Goal: Task Accomplishment & Management: Manage account settings

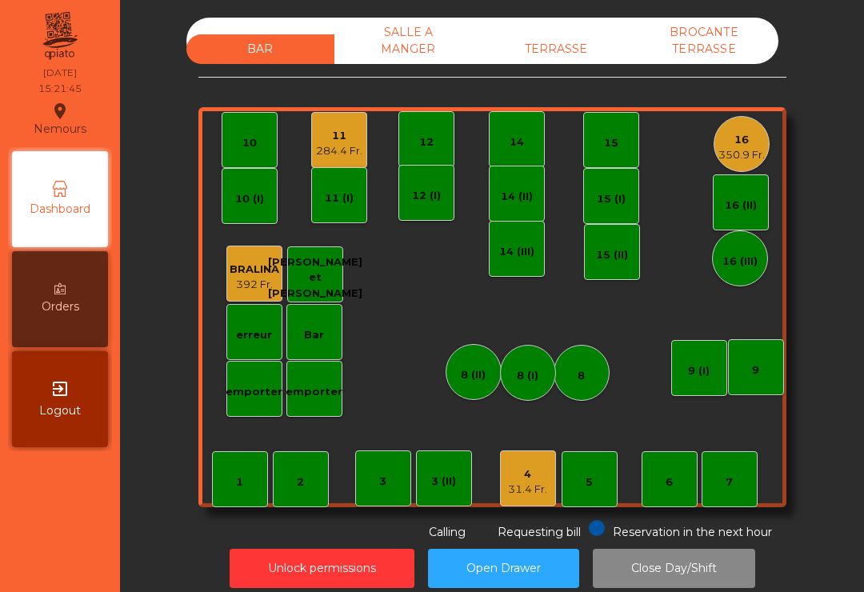
click at [544, 495] on div "31.4 Fr." at bounding box center [527, 489] width 39 height 16
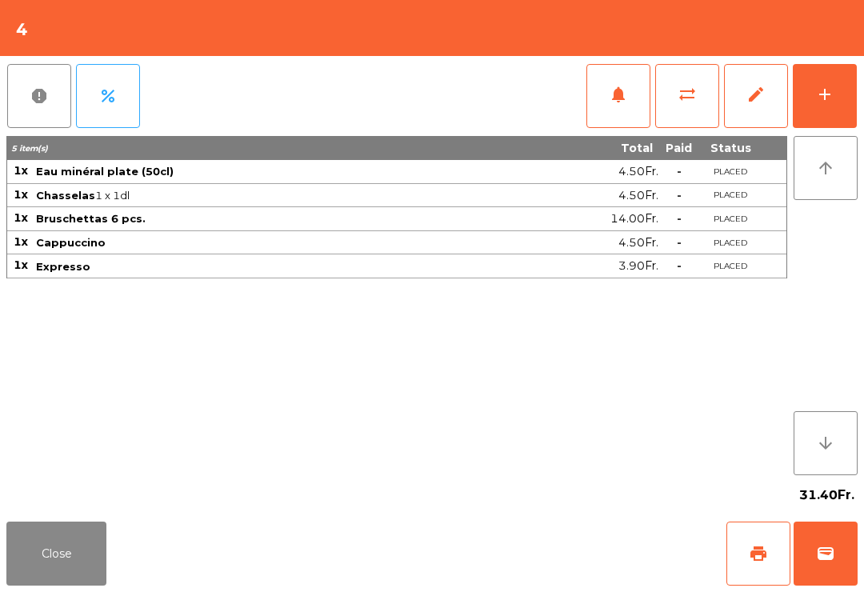
click at [758, 553] on span "print" at bounding box center [758, 553] width 19 height 19
click at [821, 583] on button "wallet" at bounding box center [825, 553] width 64 height 64
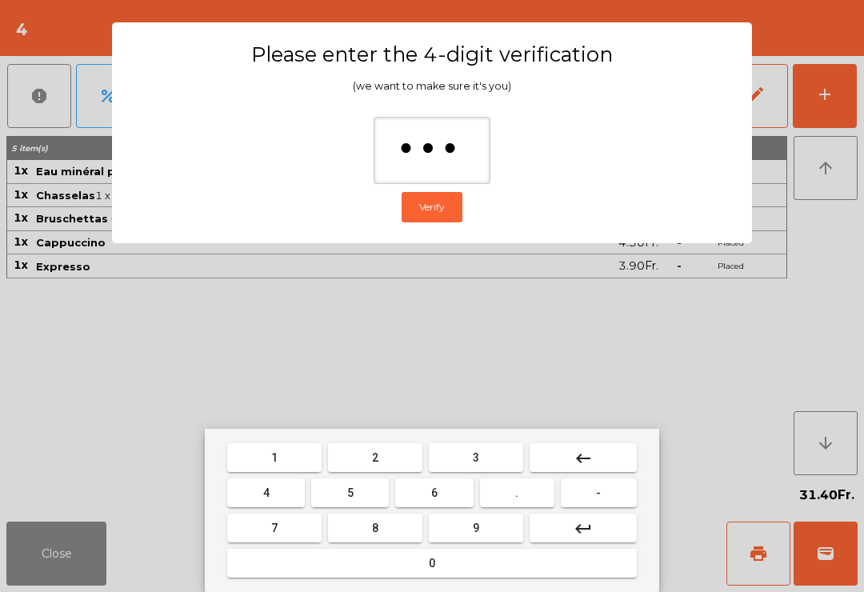
type input "****"
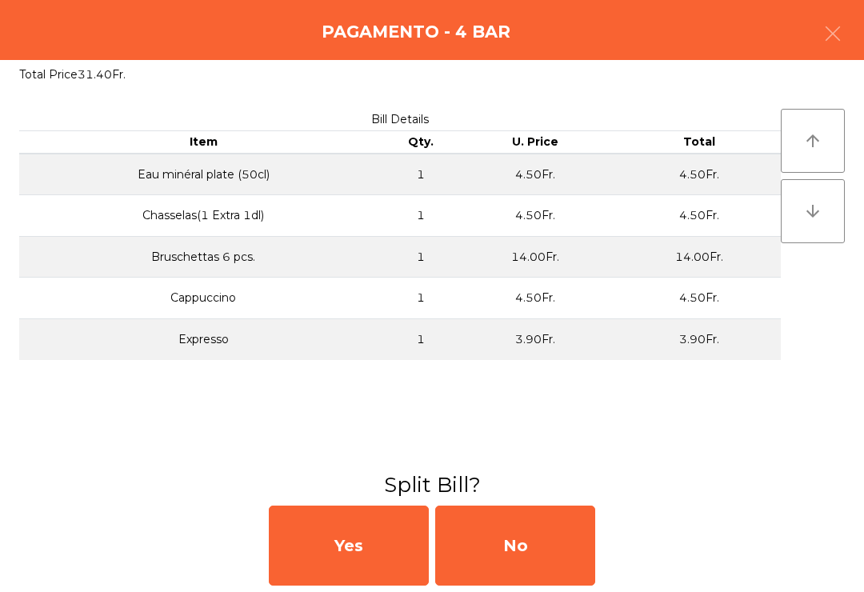
click at [532, 557] on div "No" at bounding box center [515, 545] width 160 height 80
click at [521, 533] on div "MB" at bounding box center [515, 545] width 160 height 80
click at [512, 557] on div "No" at bounding box center [515, 545] width 160 height 80
click at [543, 541] on div "No" at bounding box center [515, 545] width 160 height 80
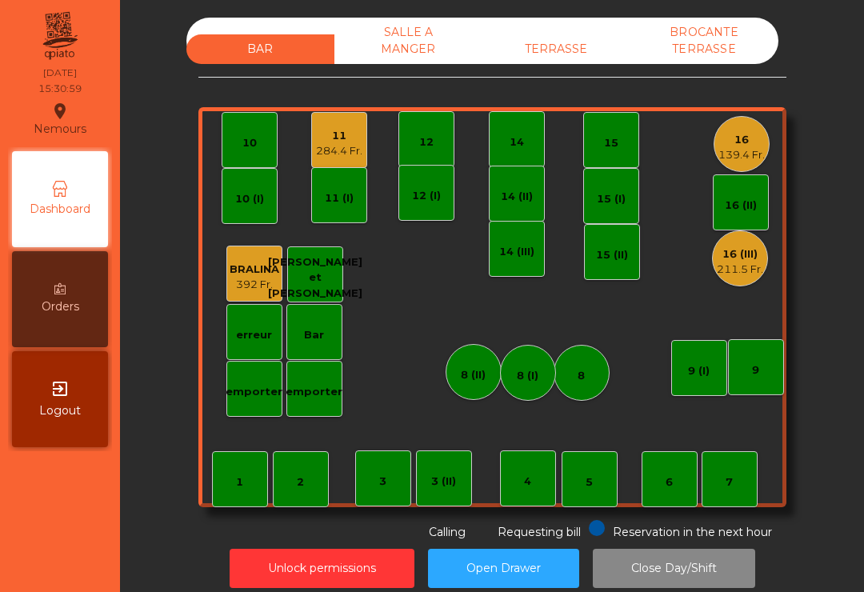
click at [331, 143] on div "284.4 Fr." at bounding box center [339, 151] width 46 height 16
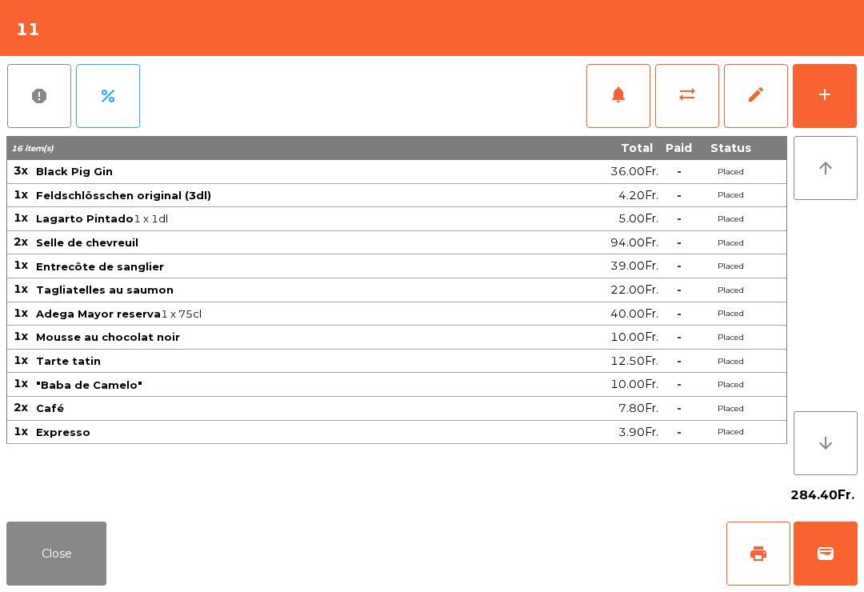
click at [833, 112] on button "add" at bounding box center [825, 96] width 64 height 64
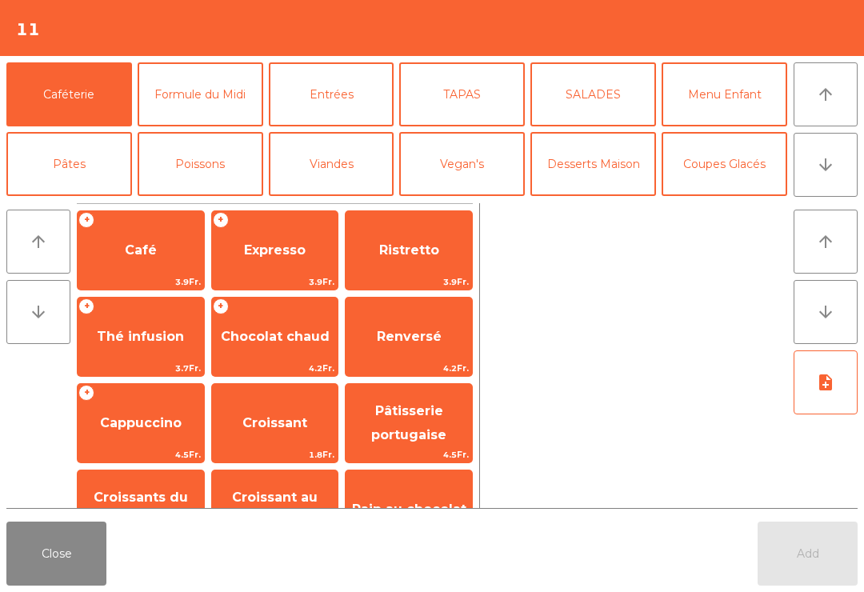
click at [505, 160] on button "Vegan's" at bounding box center [462, 164] width 126 height 64
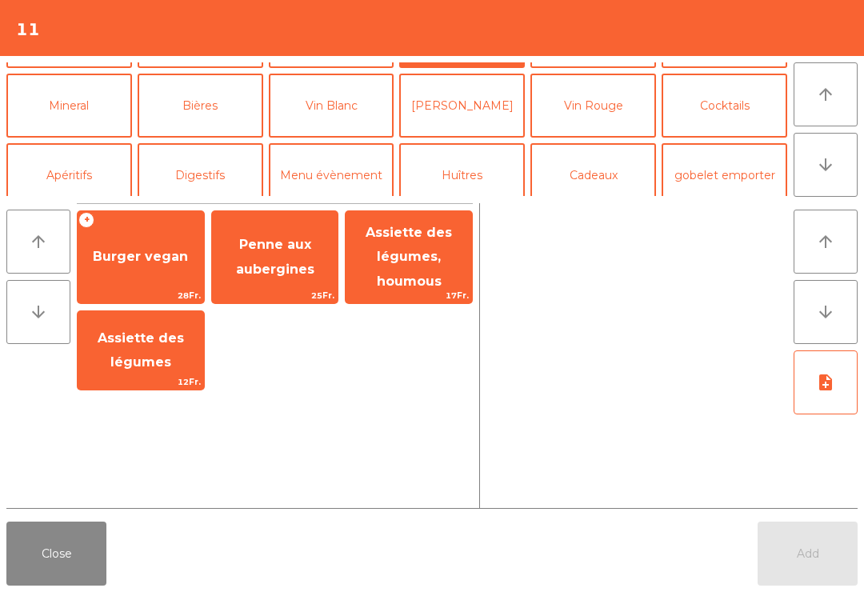
scroll to position [148, 0]
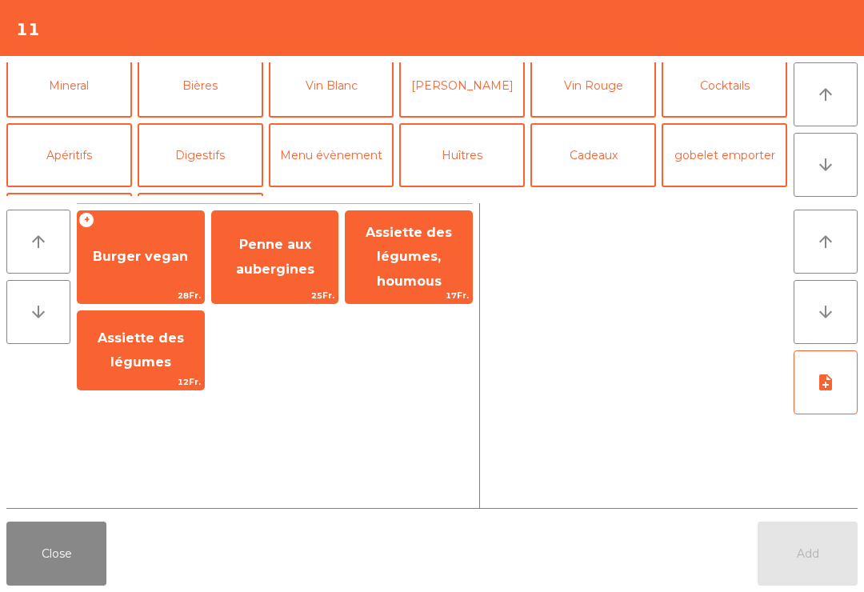
click at [198, 156] on button "Digestifs" at bounding box center [201, 155] width 126 height 64
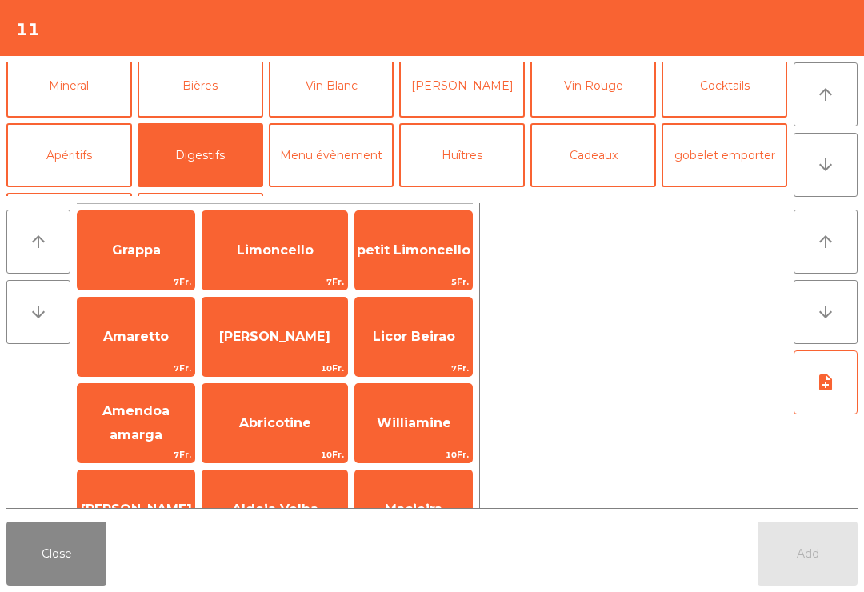
click at [297, 266] on span "Limoncello" at bounding box center [274, 250] width 145 height 43
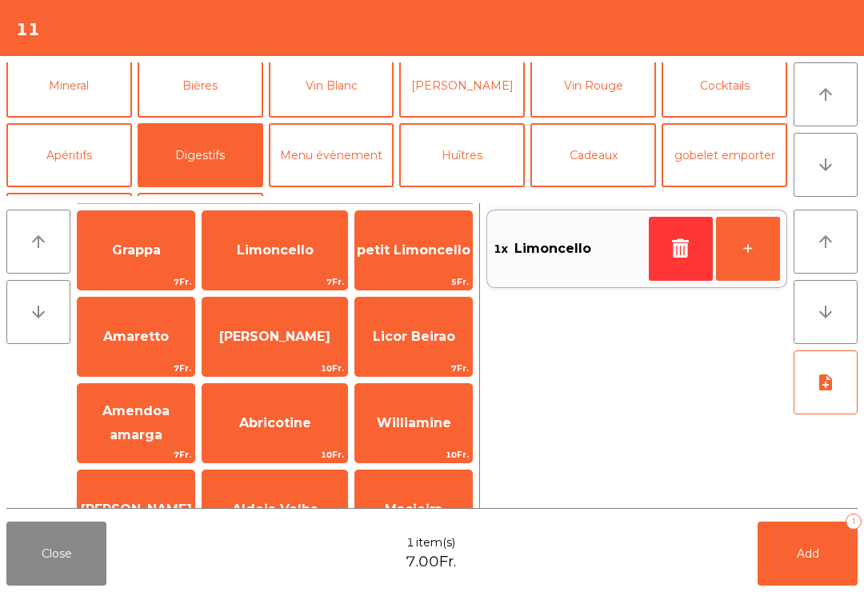
click at [275, 270] on span "Limoncello" at bounding box center [274, 250] width 145 height 43
click at [426, 349] on span "Licor Beirao" at bounding box center [413, 336] width 117 height 43
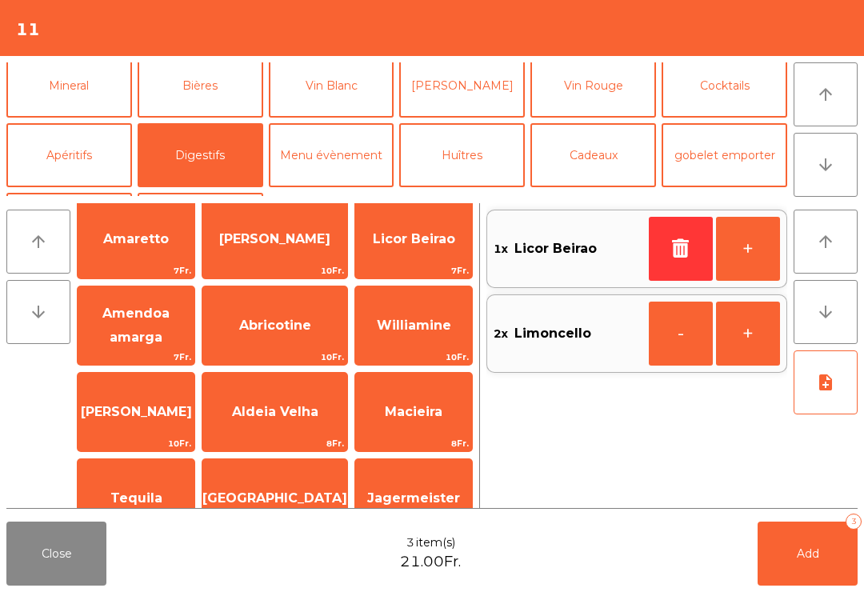
scroll to position [100, 0]
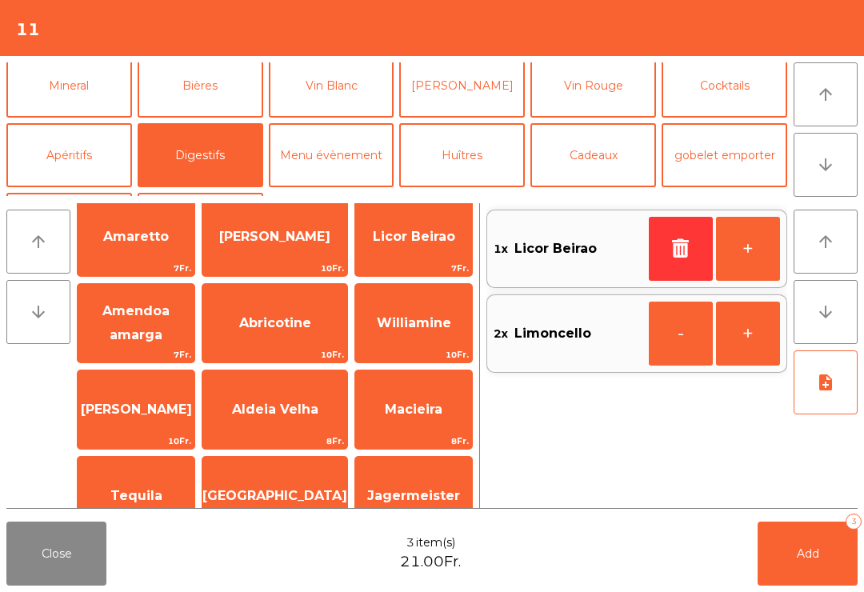
click at [162, 265] on span "7Fr." at bounding box center [136, 268] width 117 height 15
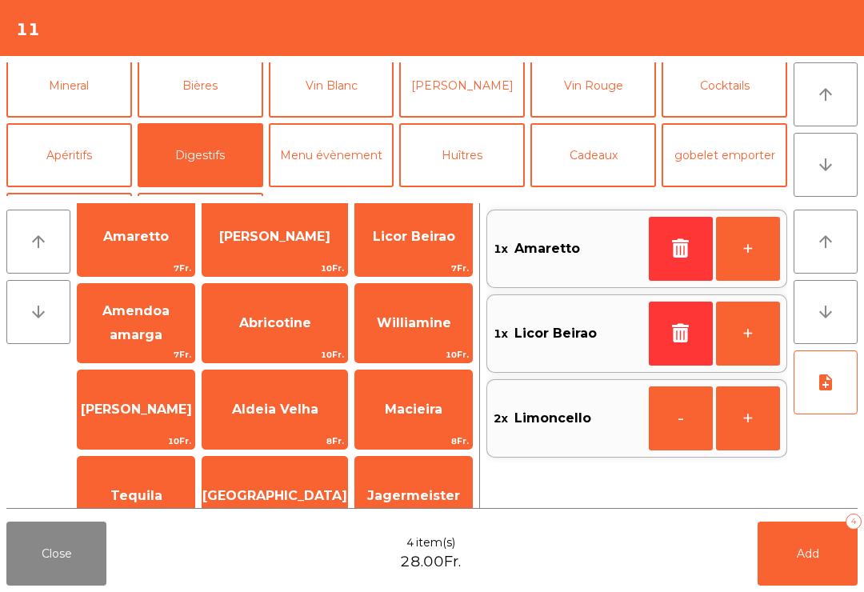
click at [809, 553] on span "Add" at bounding box center [808, 553] width 22 height 14
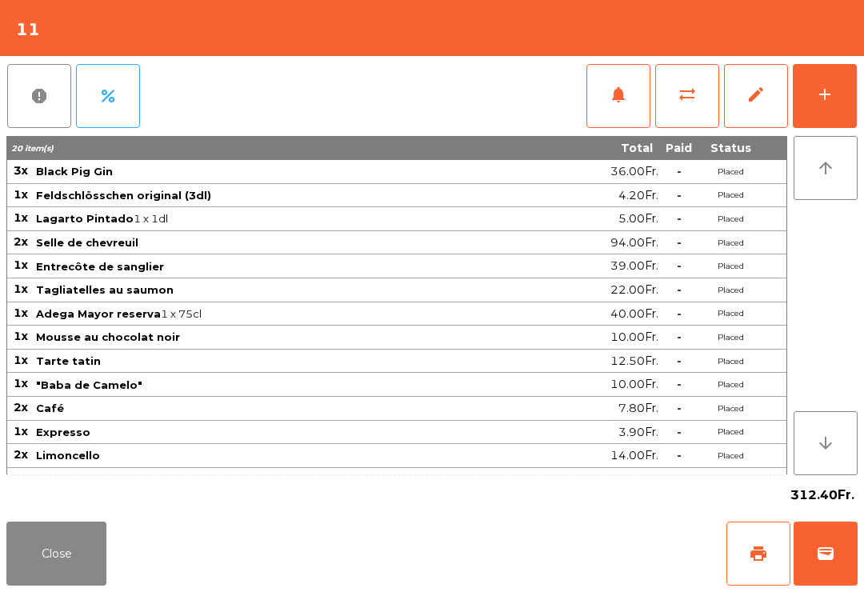
click at [26, 585] on button "Close" at bounding box center [56, 553] width 100 height 64
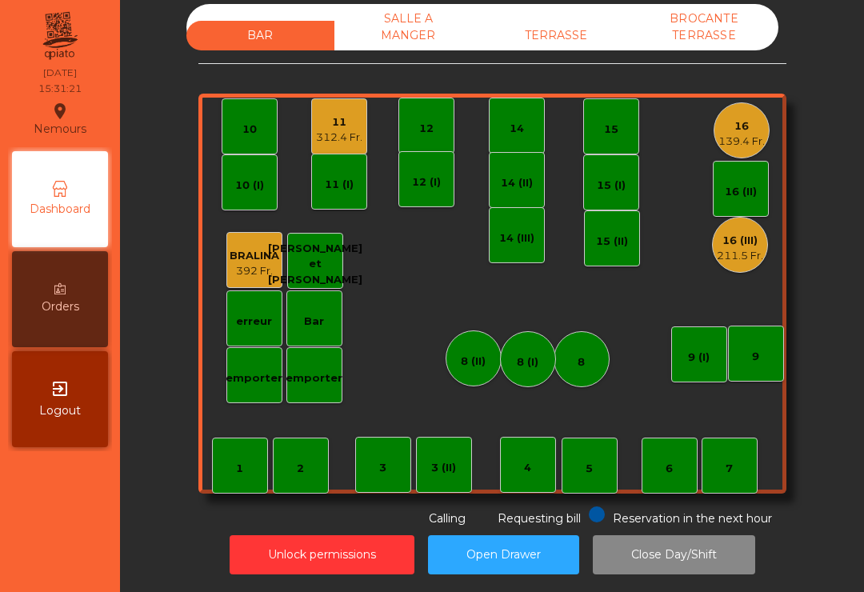
scroll to position [13, 0]
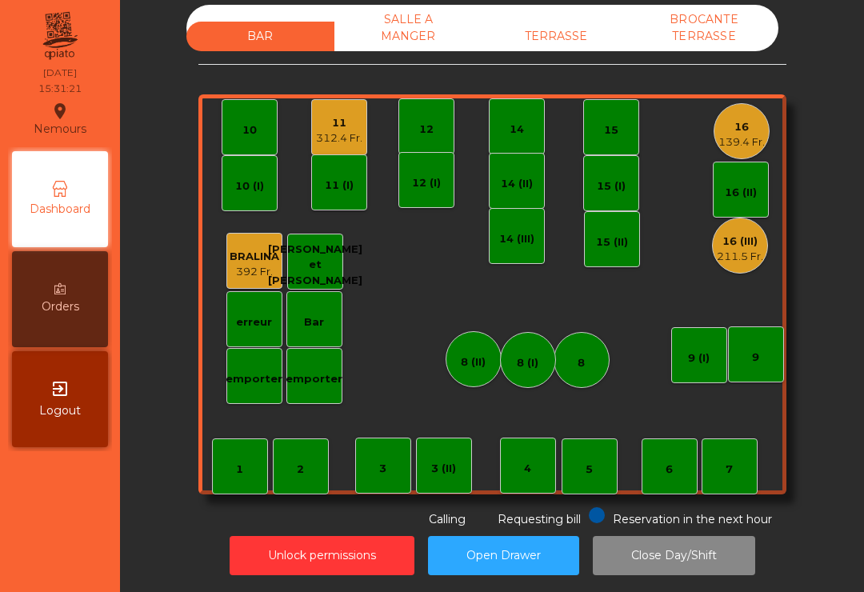
click at [738, 131] on div "16" at bounding box center [741, 127] width 46 height 16
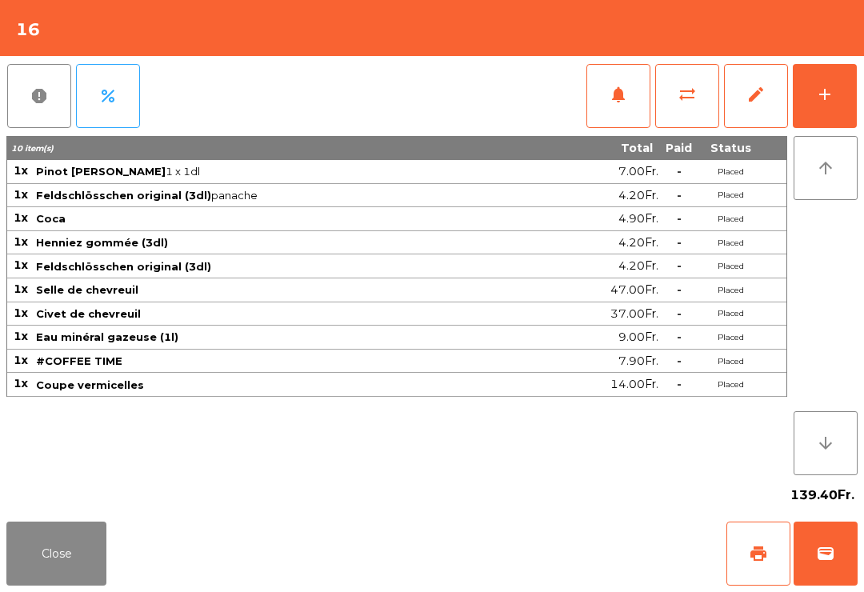
click at [749, 531] on button "print" at bounding box center [758, 553] width 64 height 64
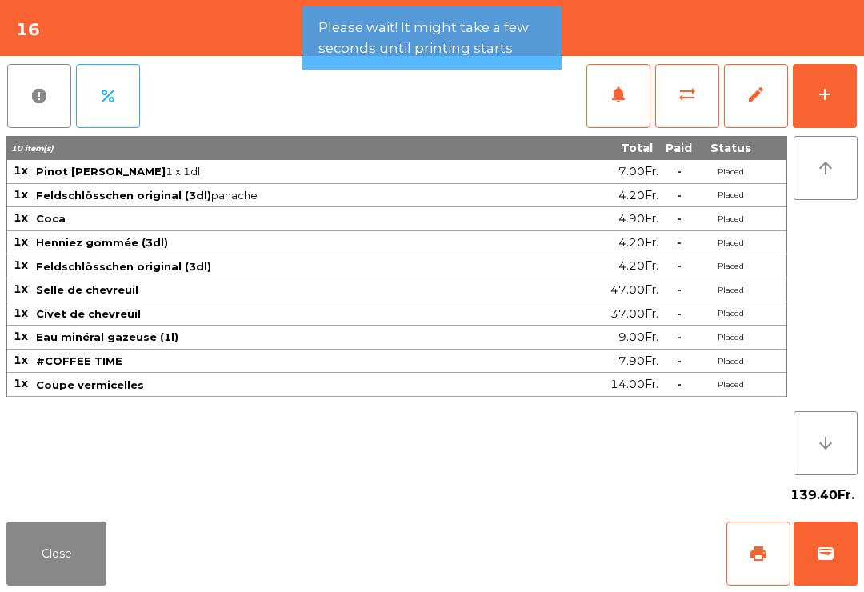
click at [99, 565] on button "Close" at bounding box center [56, 553] width 100 height 64
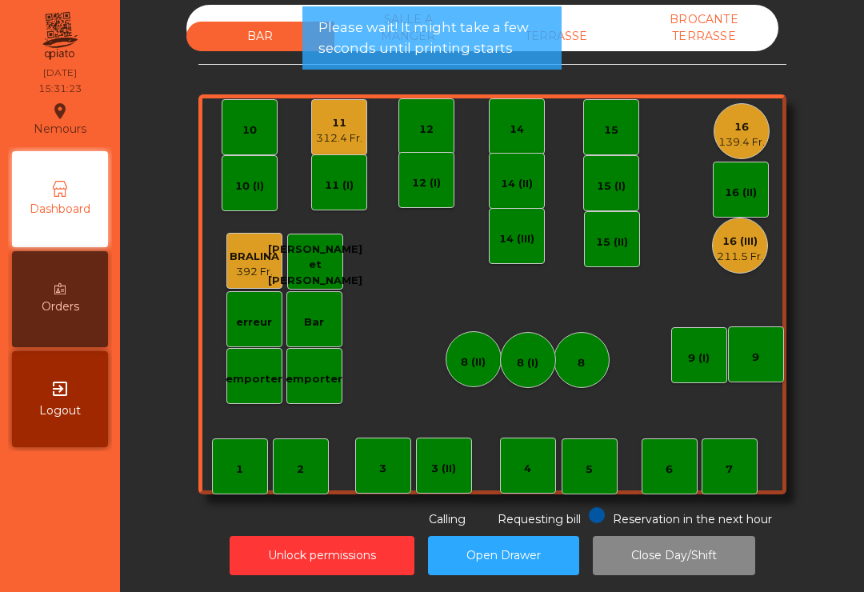
click at [750, 258] on div "211.5 Fr." at bounding box center [740, 257] width 46 height 16
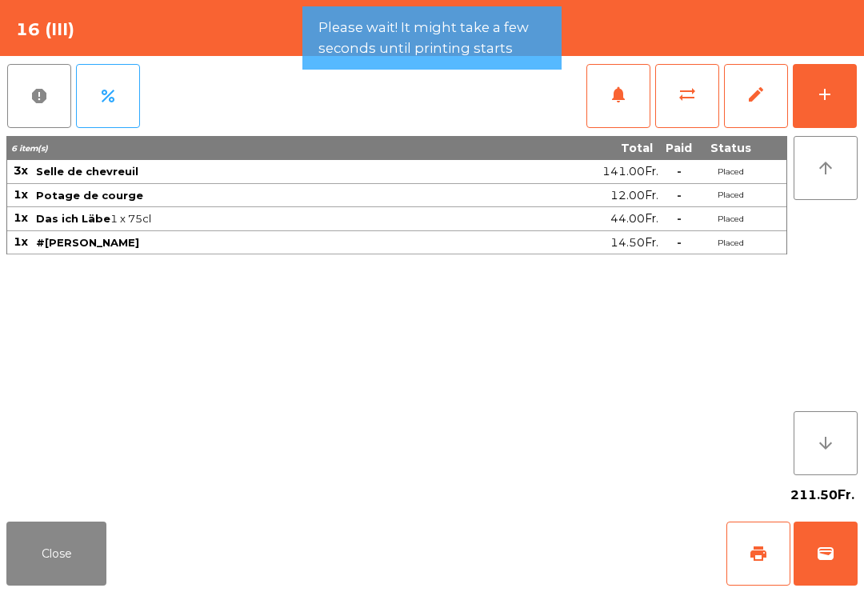
click at [757, 544] on span "print" at bounding box center [758, 553] width 19 height 19
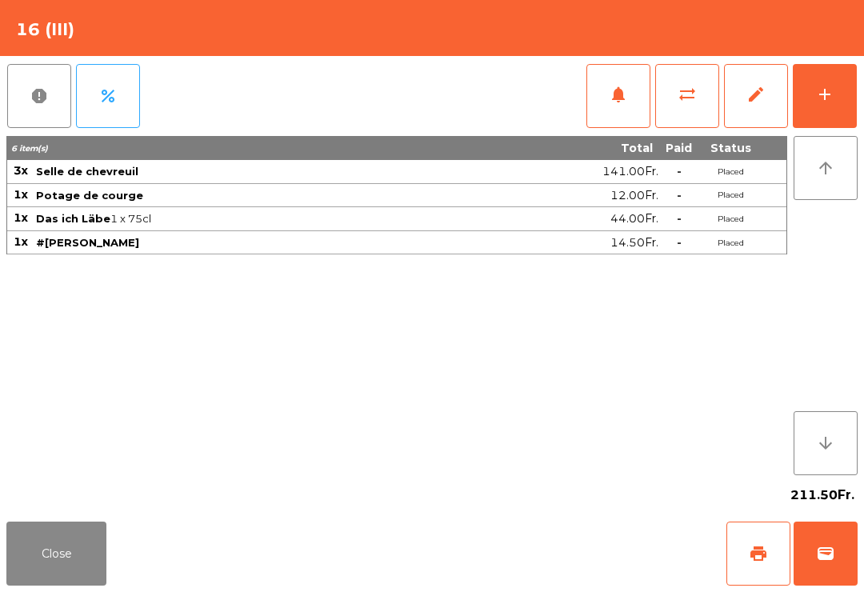
click at [99, 553] on button "Close" at bounding box center [56, 553] width 100 height 64
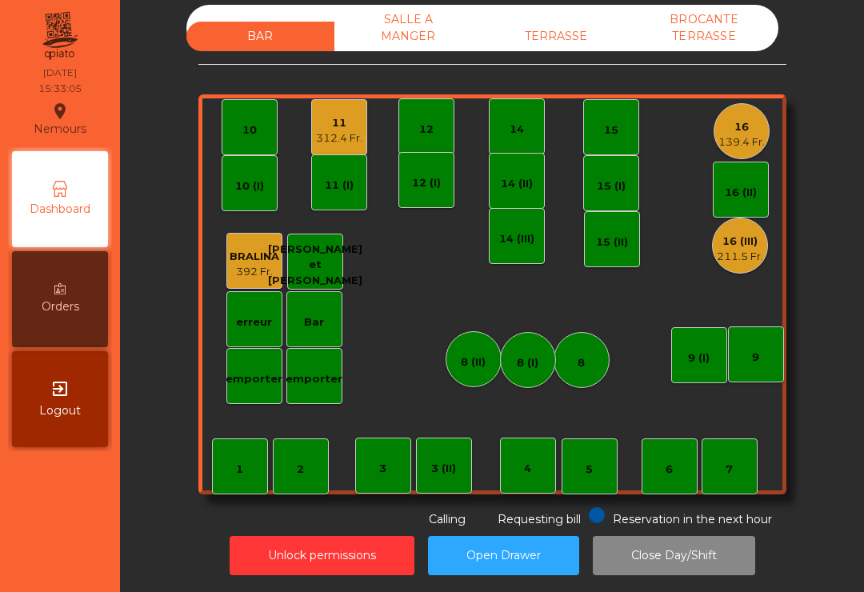
click at [747, 267] on div "16 (III) 211.5 Fr." at bounding box center [740, 246] width 56 height 56
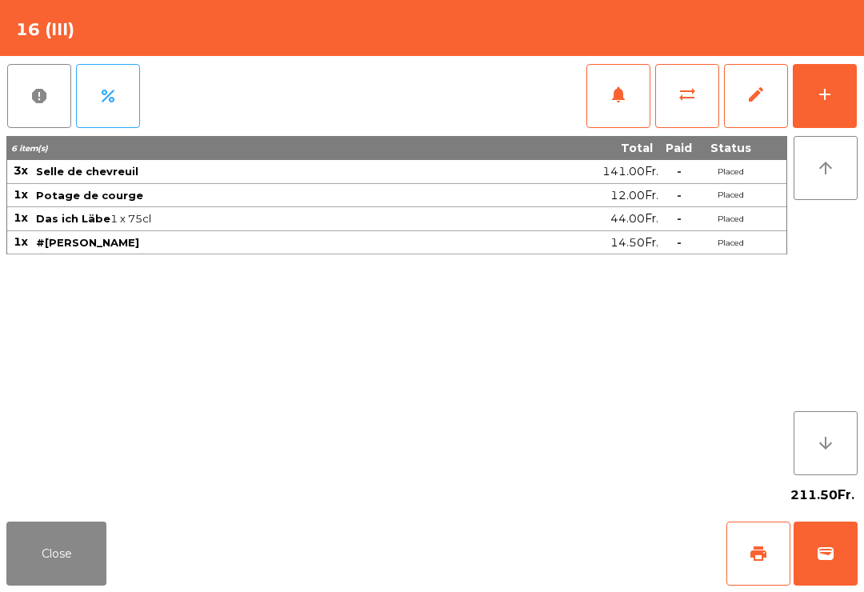
click at [697, 108] on button "sync_alt" at bounding box center [687, 96] width 64 height 64
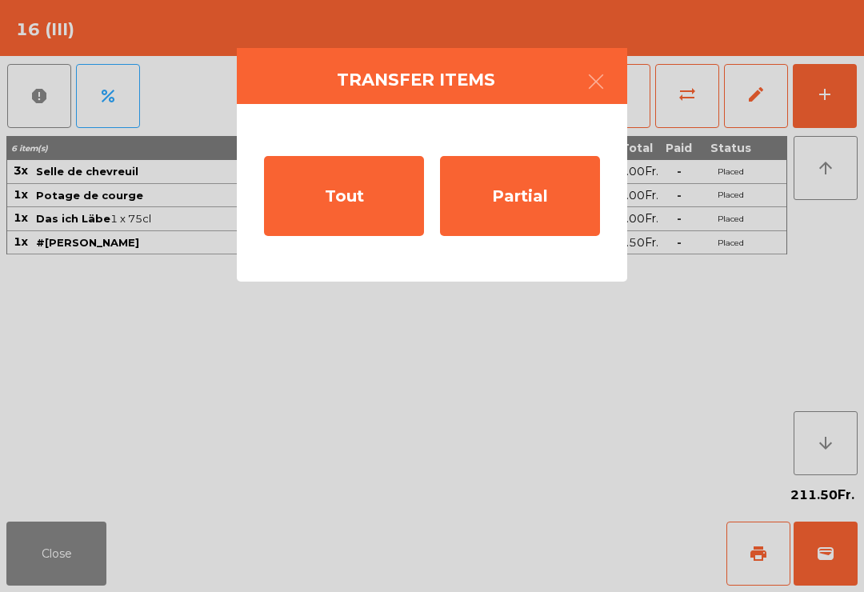
click at [382, 195] on div "Tout" at bounding box center [344, 196] width 160 height 80
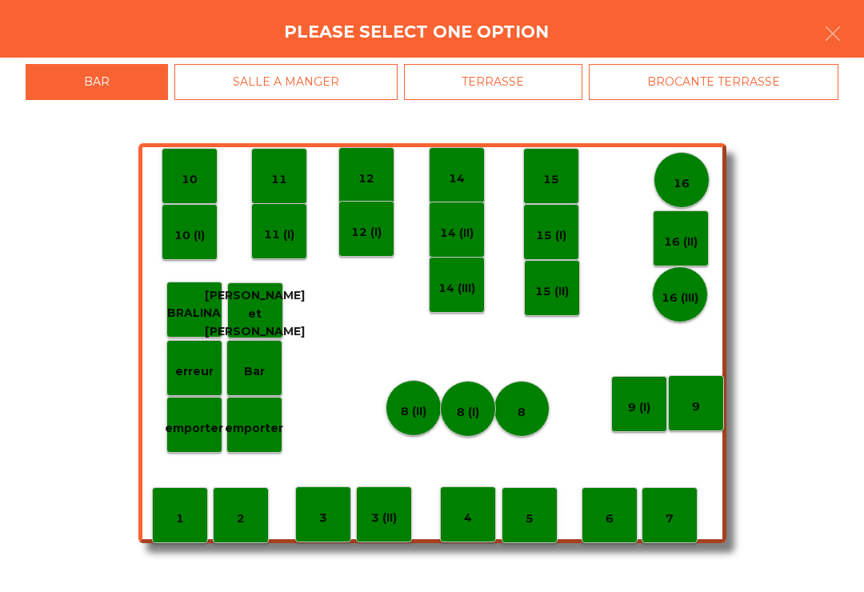
click at [694, 174] on div "16" at bounding box center [681, 180] width 56 height 56
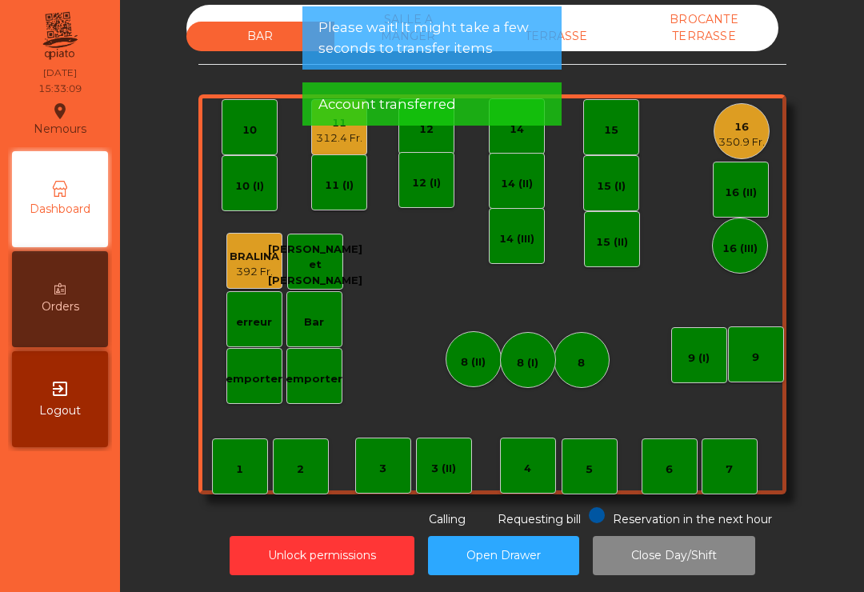
click at [741, 141] on div "350.9 Fr." at bounding box center [741, 142] width 46 height 16
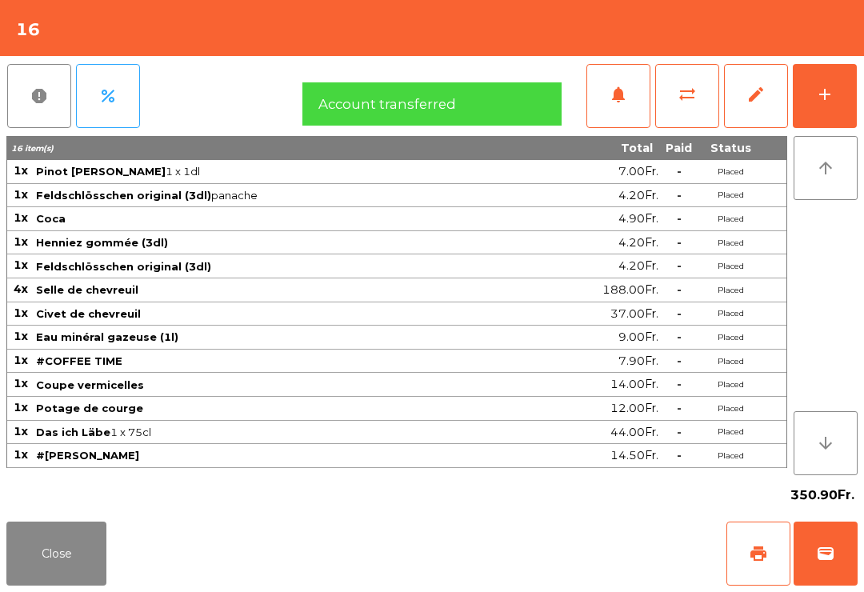
click at [753, 553] on span "print" at bounding box center [758, 553] width 19 height 19
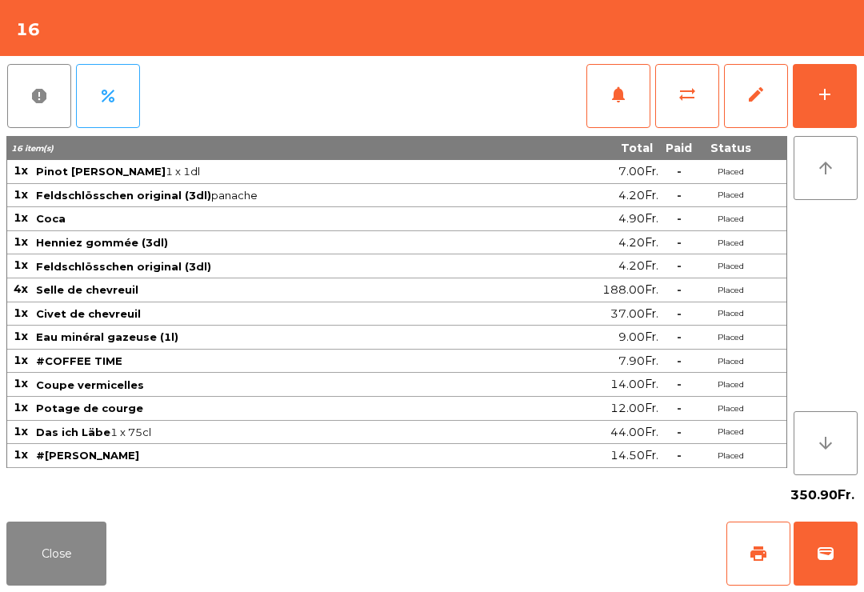
click at [814, 578] on button "wallet" at bounding box center [825, 553] width 64 height 64
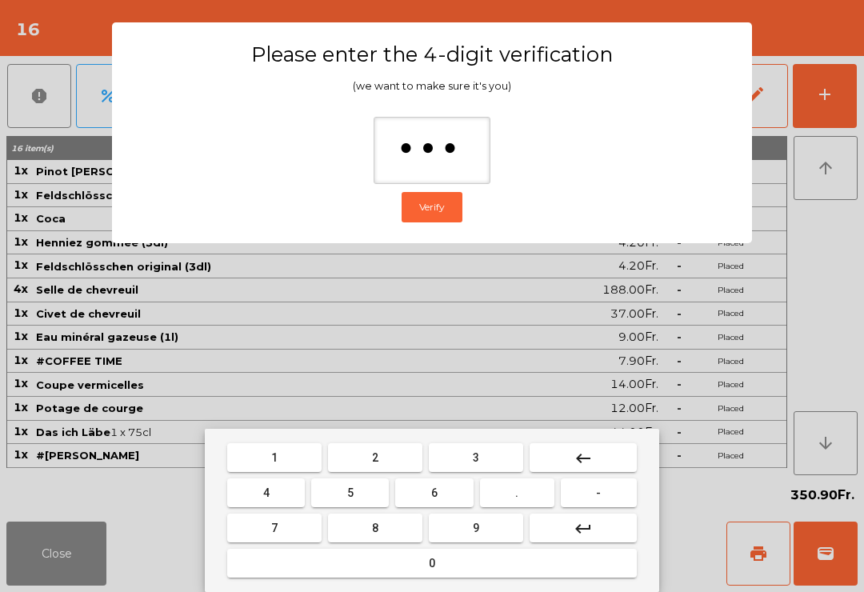
type input "****"
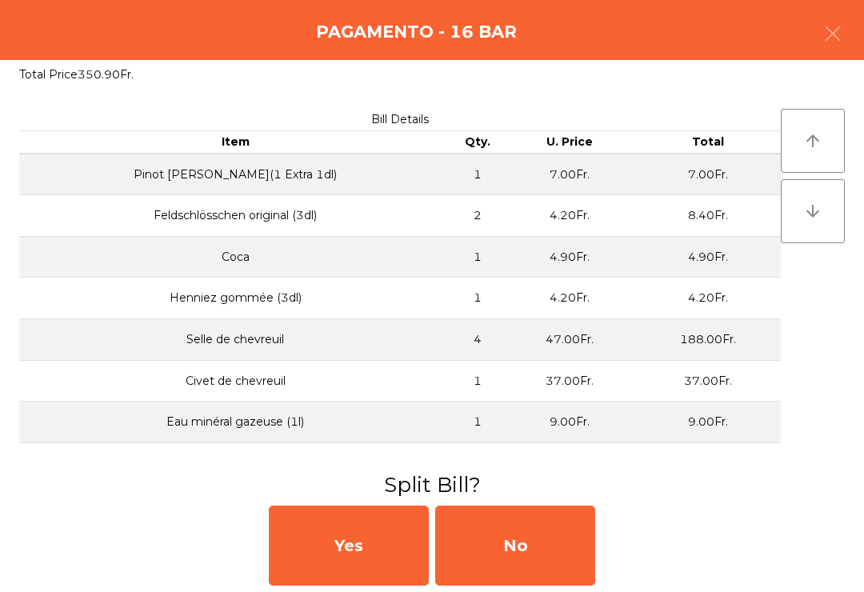
click at [538, 561] on div "No" at bounding box center [515, 545] width 160 height 80
click at [537, 561] on div "MB" at bounding box center [515, 545] width 160 height 80
click at [574, 576] on div "No" at bounding box center [515, 545] width 160 height 80
click at [541, 557] on div "No" at bounding box center [515, 545] width 160 height 80
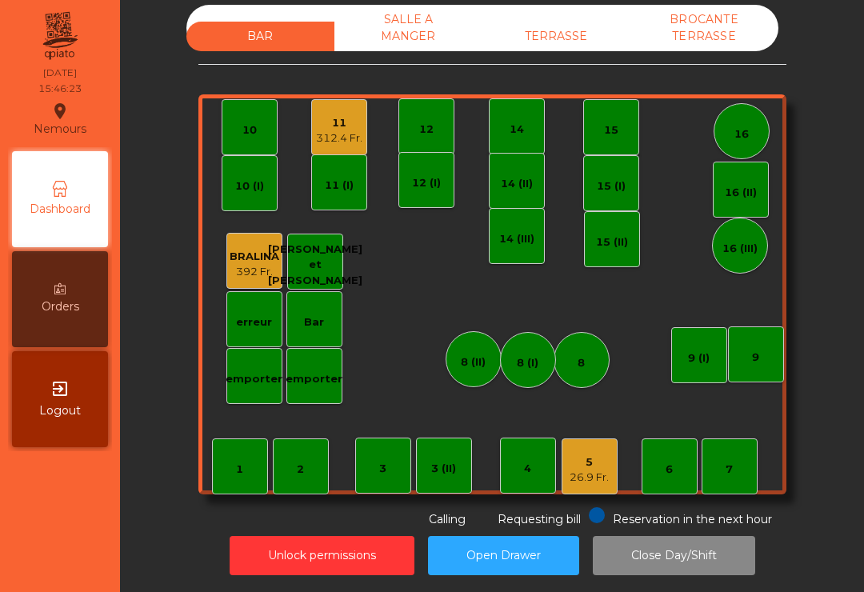
click at [570, 68] on div "BAR SALLE A MANGER TERRASSE BROCANTE TERRASSE 1 2 3 4 5 26.9 Fr. 6 7 8 9 10 11 …" at bounding box center [492, 266] width 588 height 523
click at [555, 31] on div "TERRASSE" at bounding box center [556, 37] width 148 height 30
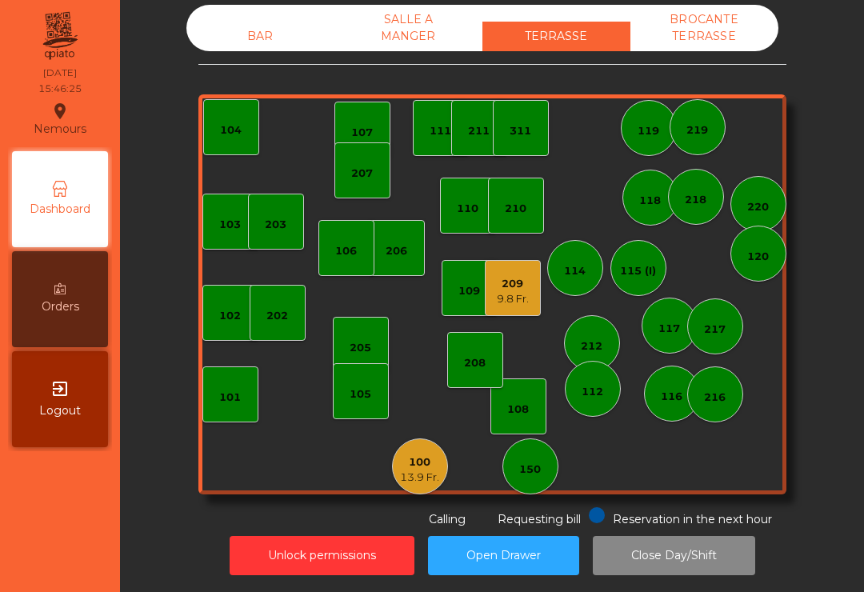
click at [510, 279] on div "209" at bounding box center [513, 284] width 32 height 16
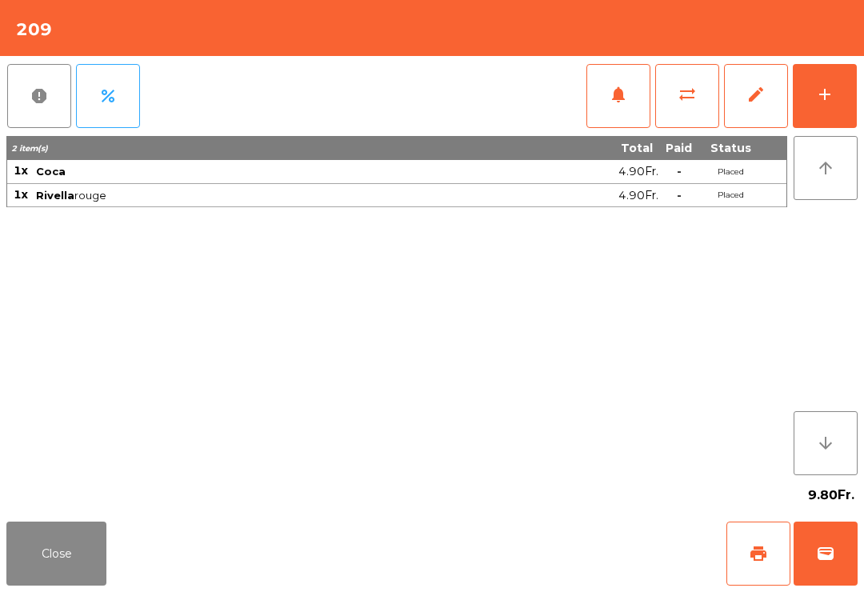
click at [828, 576] on button "wallet" at bounding box center [825, 553] width 64 height 64
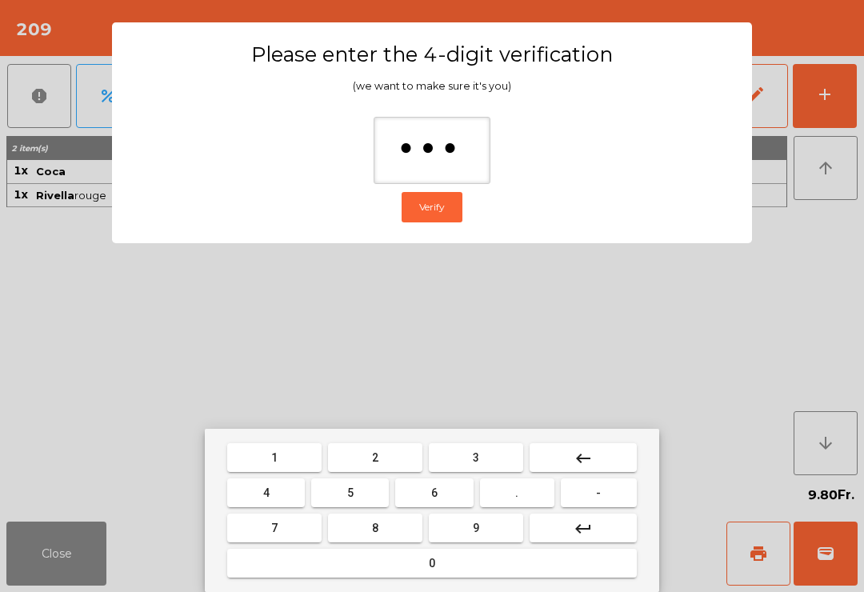
type input "****"
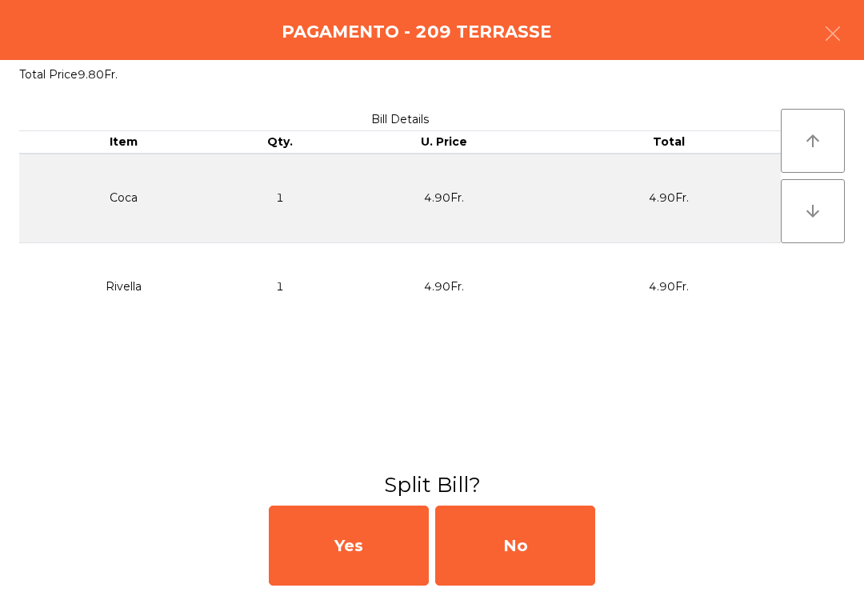
click at [512, 557] on div "No" at bounding box center [515, 545] width 160 height 80
click at [513, 553] on div "No" at bounding box center [515, 545] width 160 height 80
click at [526, 556] on div "No" at bounding box center [515, 545] width 160 height 80
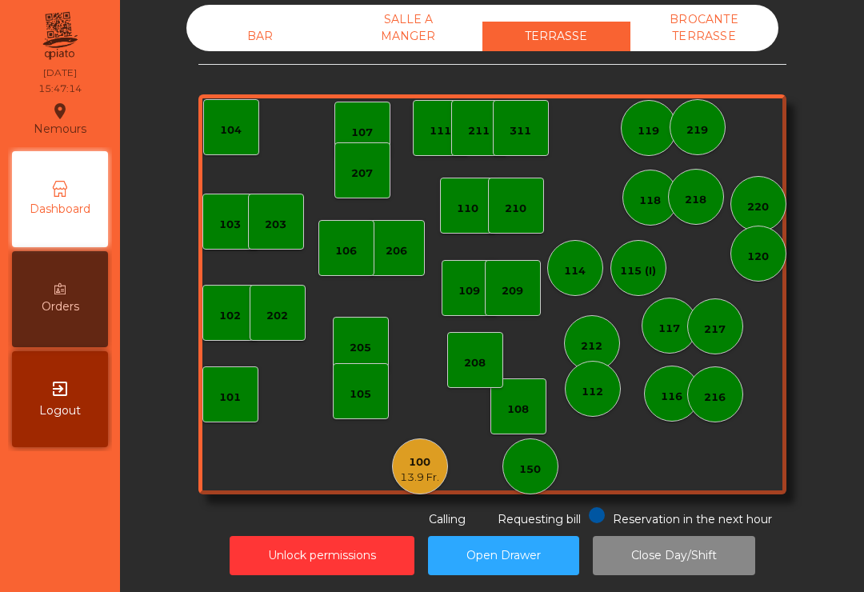
click at [424, 456] on div "100" at bounding box center [419, 462] width 39 height 16
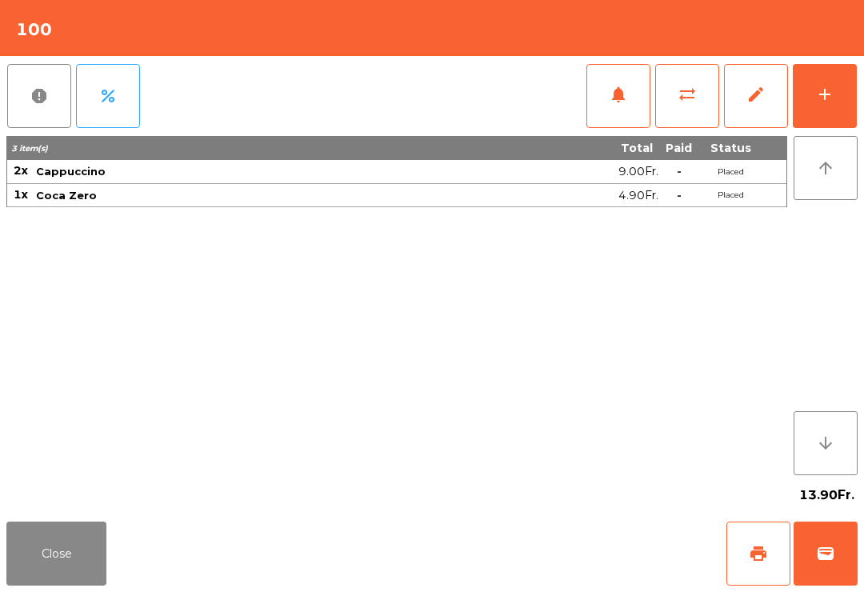
click at [752, 572] on button "print" at bounding box center [758, 553] width 64 height 64
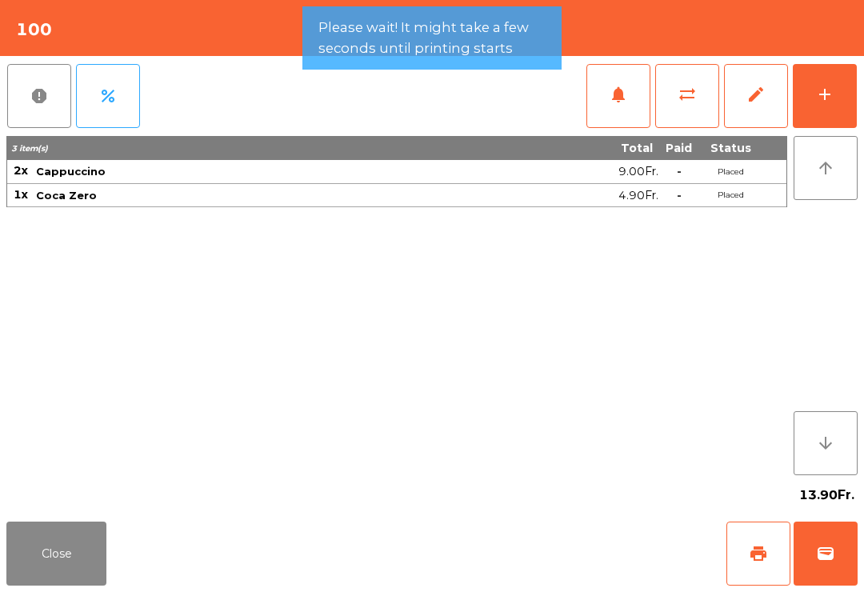
click at [72, 536] on button "Close" at bounding box center [56, 553] width 100 height 64
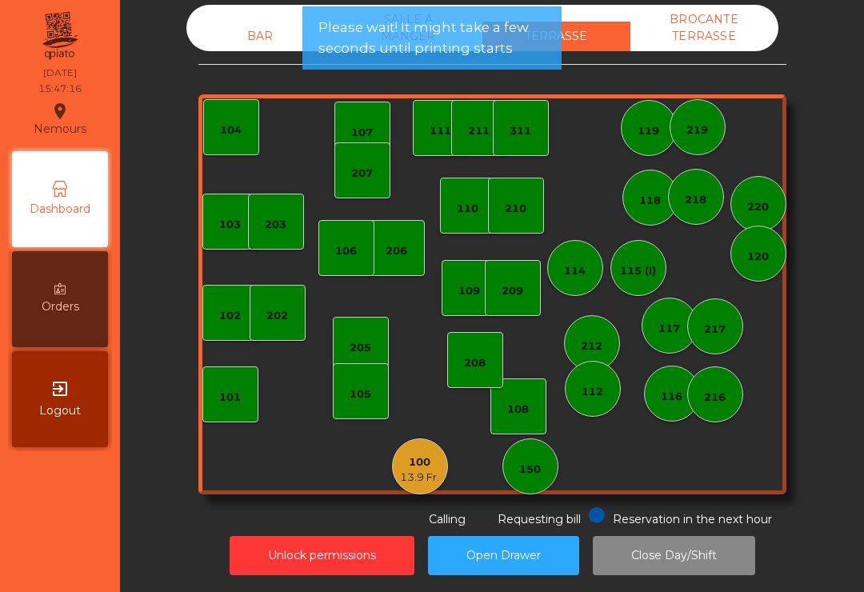
click at [258, 46] on div "BAR" at bounding box center [260, 37] width 148 height 30
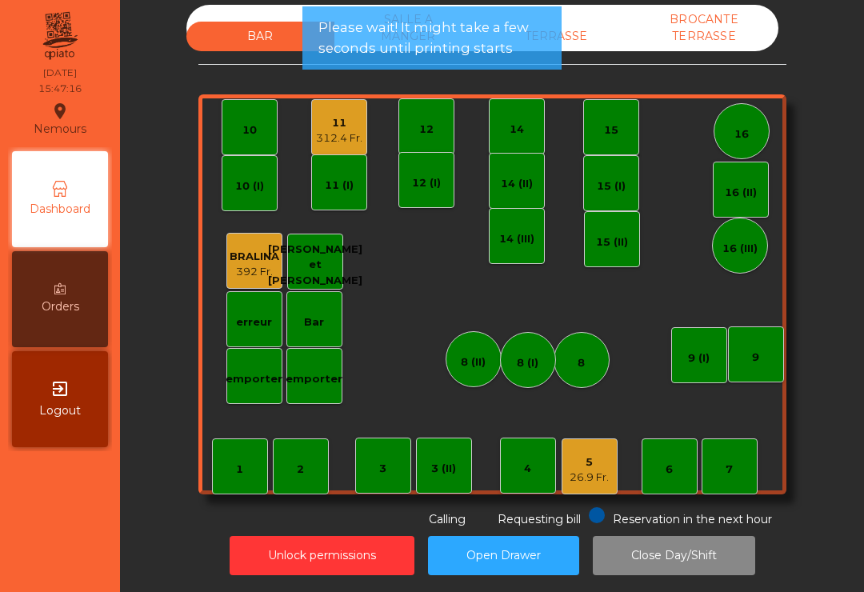
click at [339, 142] on div "312.4 Fr." at bounding box center [339, 138] width 46 height 16
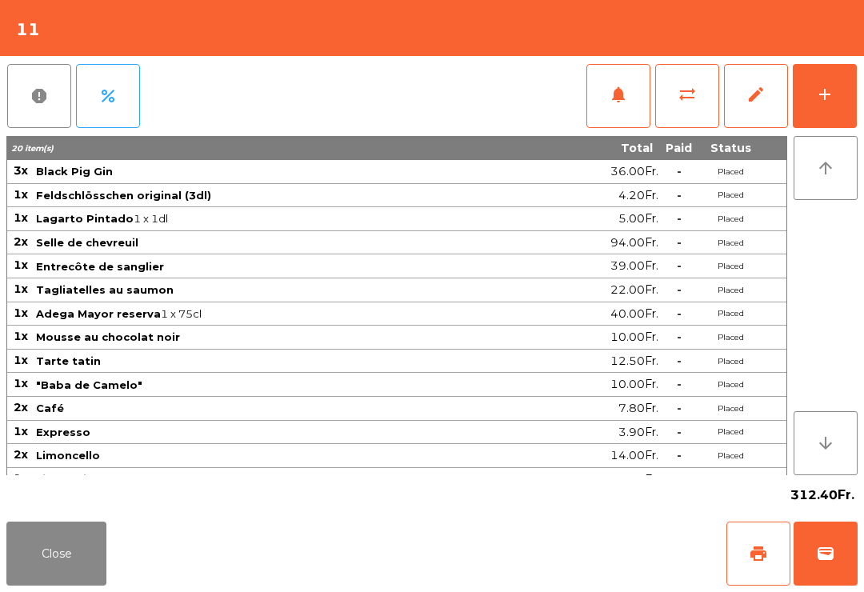
click at [687, 102] on span "sync_alt" at bounding box center [686, 94] width 19 height 19
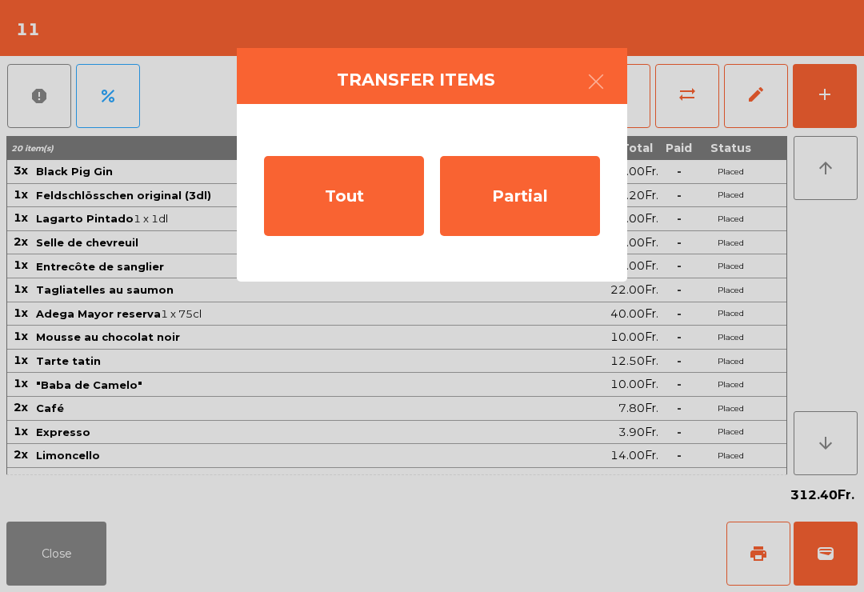
click at [351, 194] on div "Tout" at bounding box center [344, 196] width 160 height 80
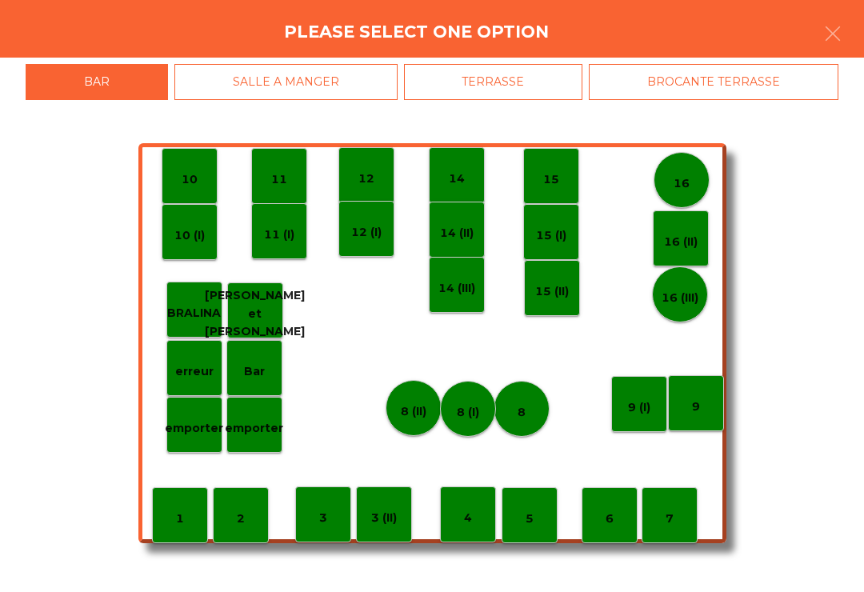
click at [546, 92] on div "TERRASSE" at bounding box center [493, 82] width 179 height 36
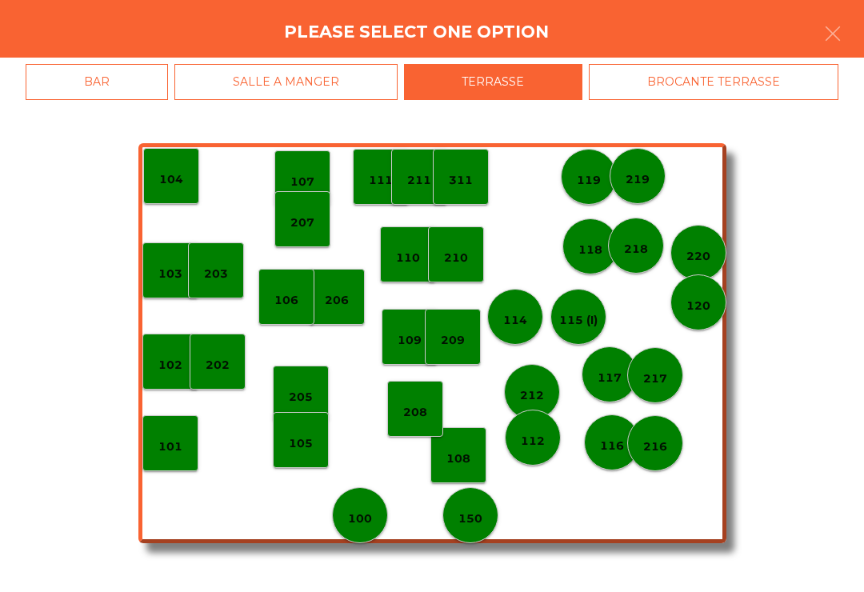
click at [741, 86] on div "BROCANTE TERRASSE" at bounding box center [714, 82] width 250 height 36
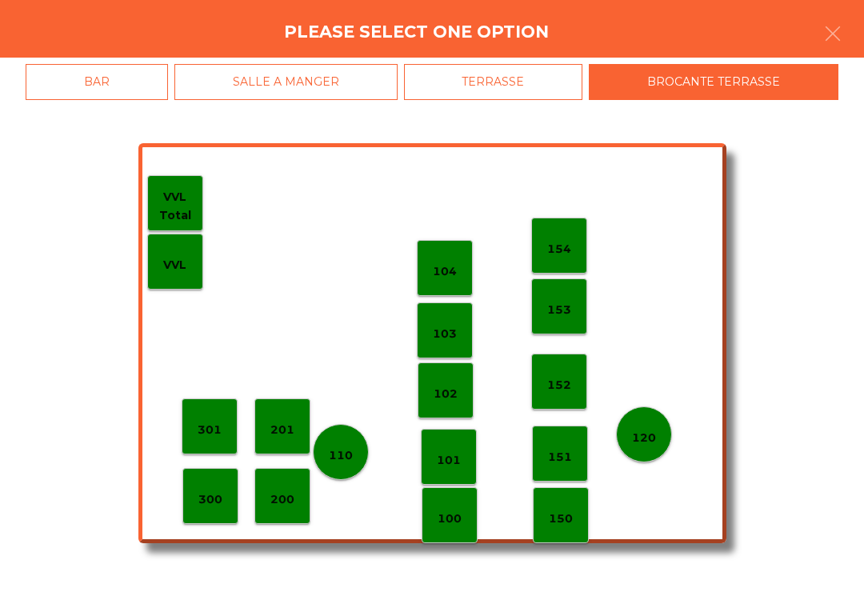
click at [536, 96] on div "TERRASSE" at bounding box center [493, 82] width 179 height 36
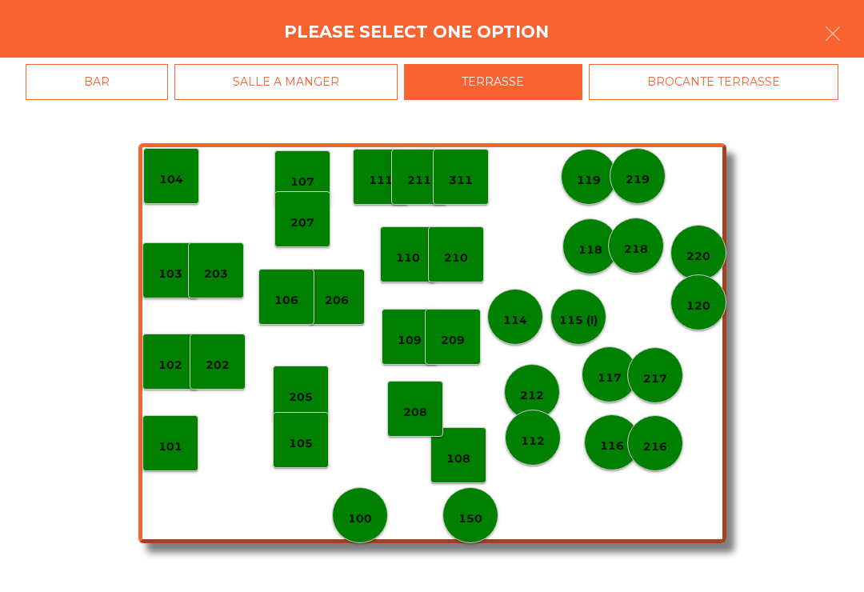
click at [489, 520] on div "150" at bounding box center [470, 515] width 56 height 56
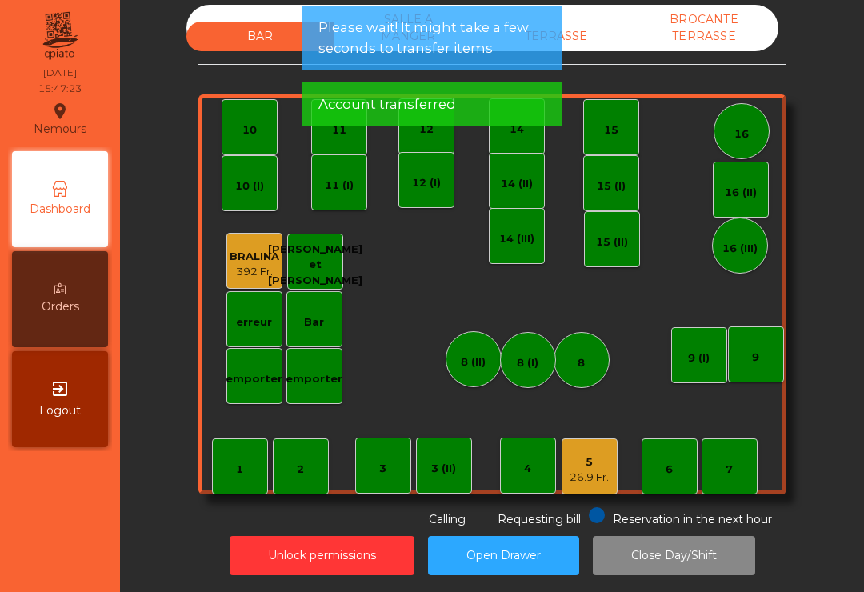
click at [625, 31] on div "TERRASSE" at bounding box center [556, 37] width 148 height 30
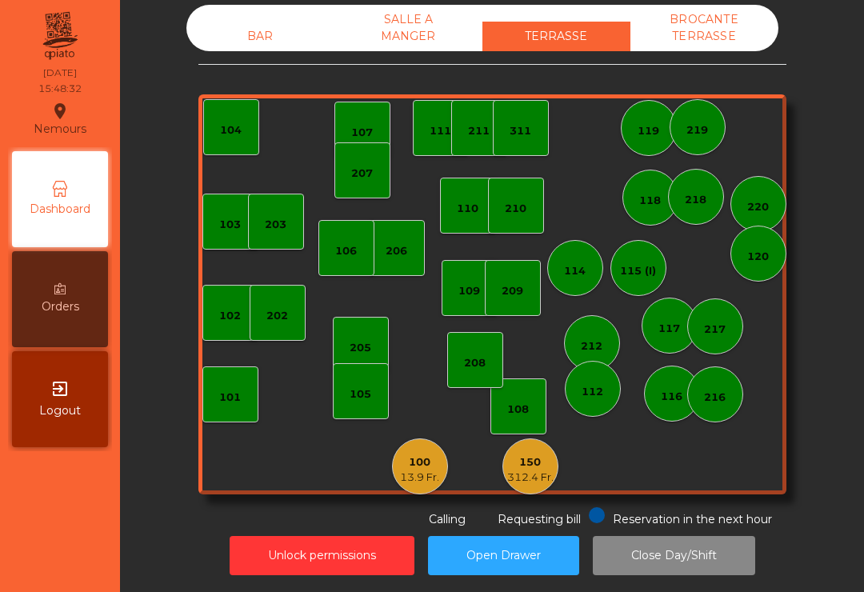
click at [425, 470] on div "13.9 Fr." at bounding box center [419, 477] width 39 height 16
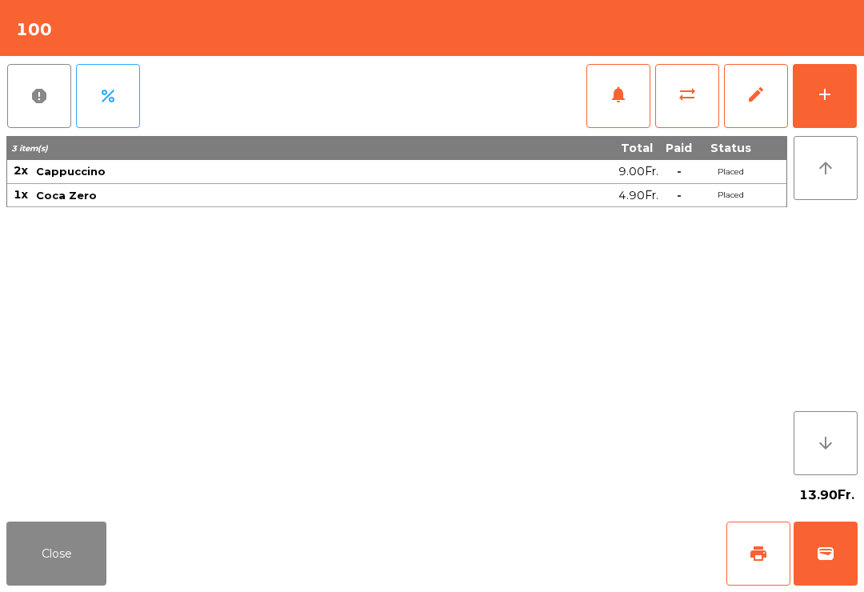
click at [817, 583] on button "wallet" at bounding box center [825, 553] width 64 height 64
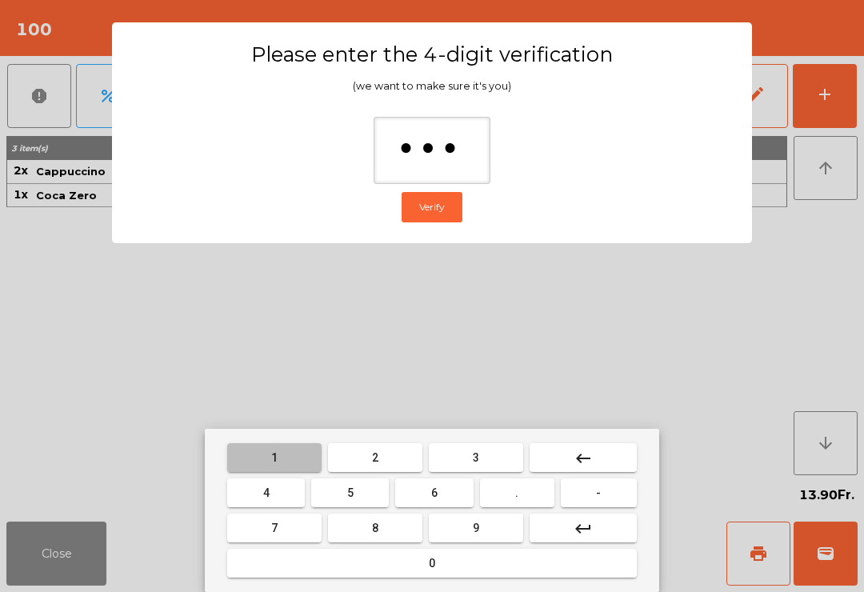
type input "****"
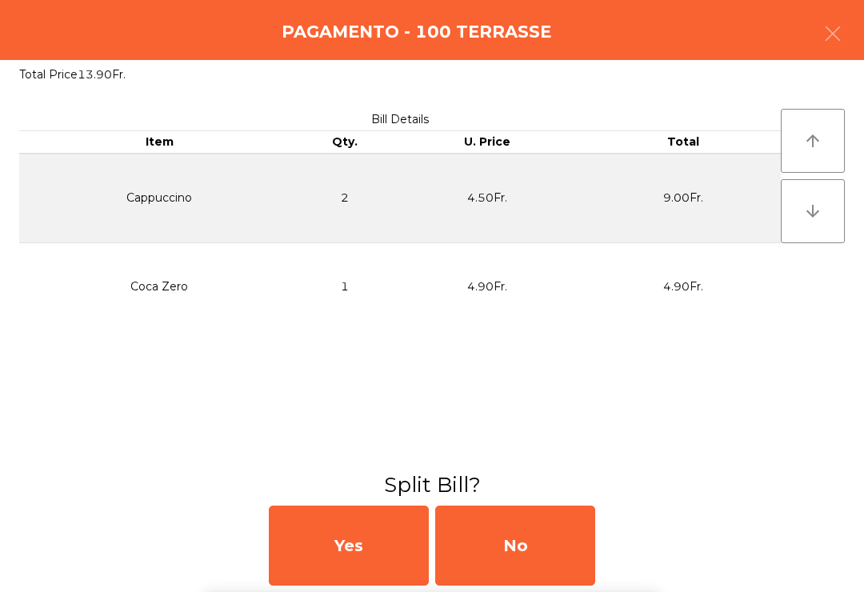
click at [536, 561] on div "No" at bounding box center [515, 545] width 160 height 80
click at [535, 561] on div "MB" at bounding box center [515, 545] width 160 height 80
click at [557, 553] on div "No" at bounding box center [515, 545] width 160 height 80
